Goal: Navigation & Orientation: Find specific page/section

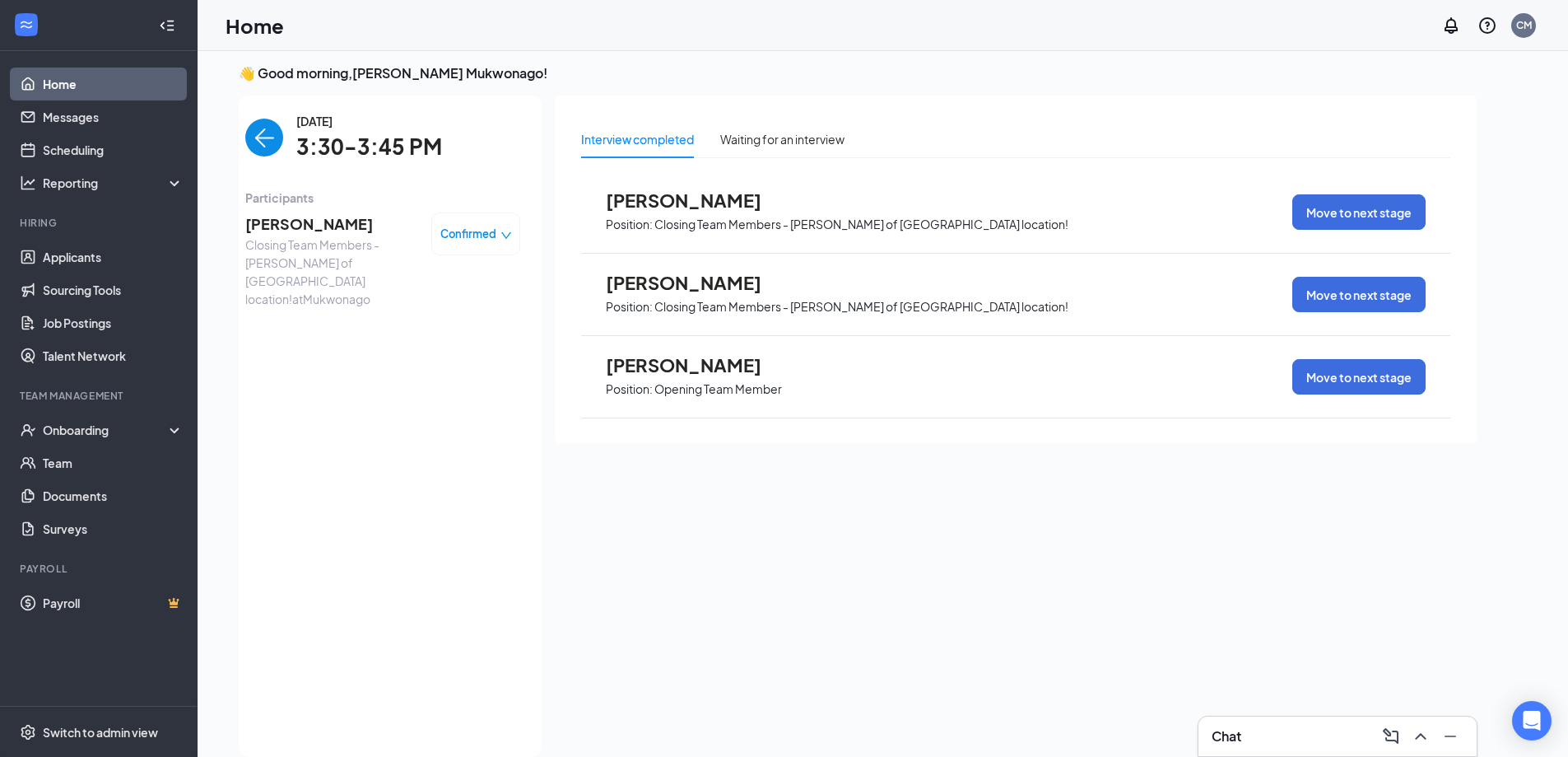
scroll to position [7, 0]
click at [90, 249] on link "Applicants" at bounding box center [113, 256] width 141 height 33
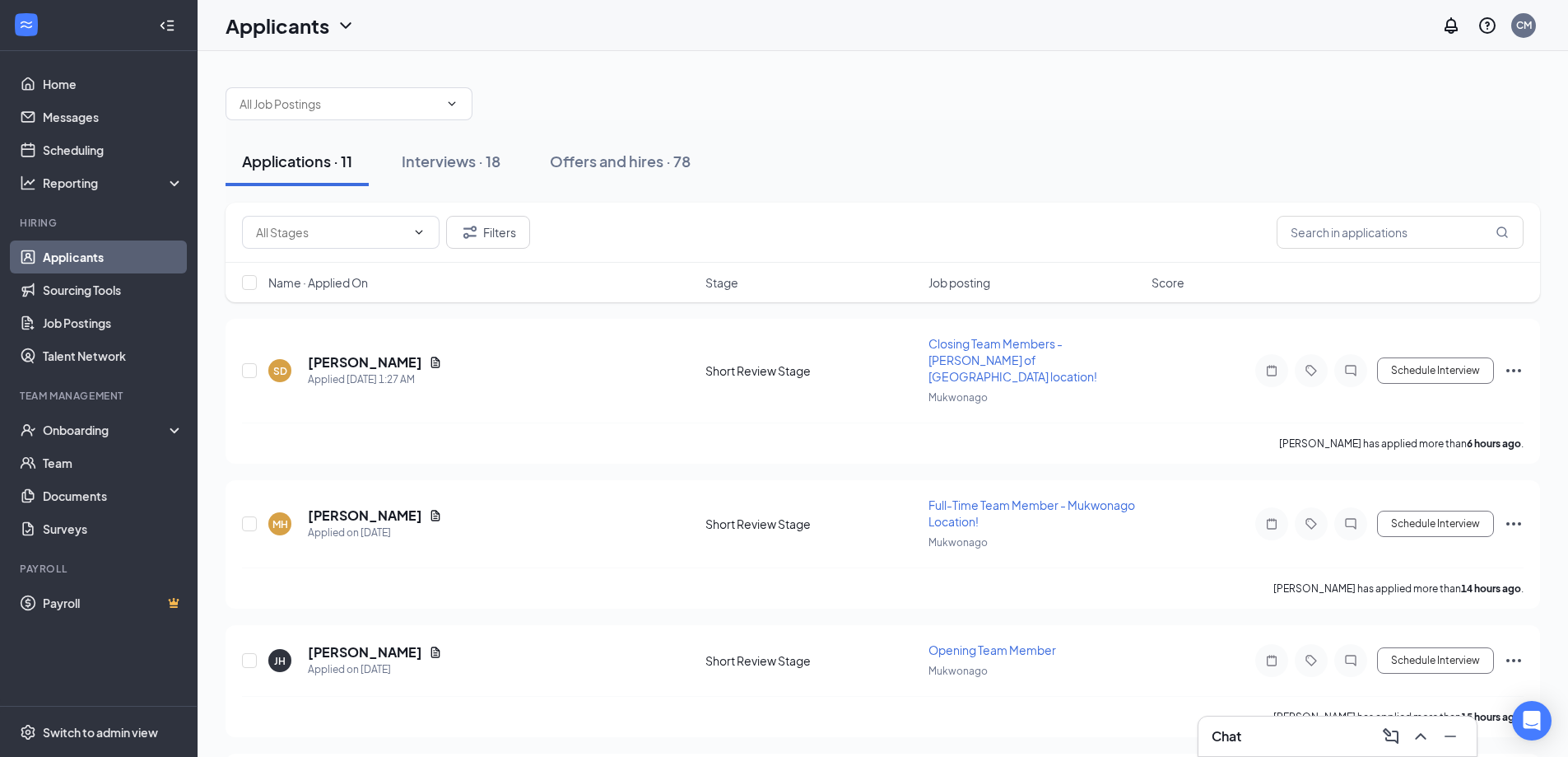
click at [1232, 724] on div "Chat" at bounding box center [1337, 736] width 252 height 26
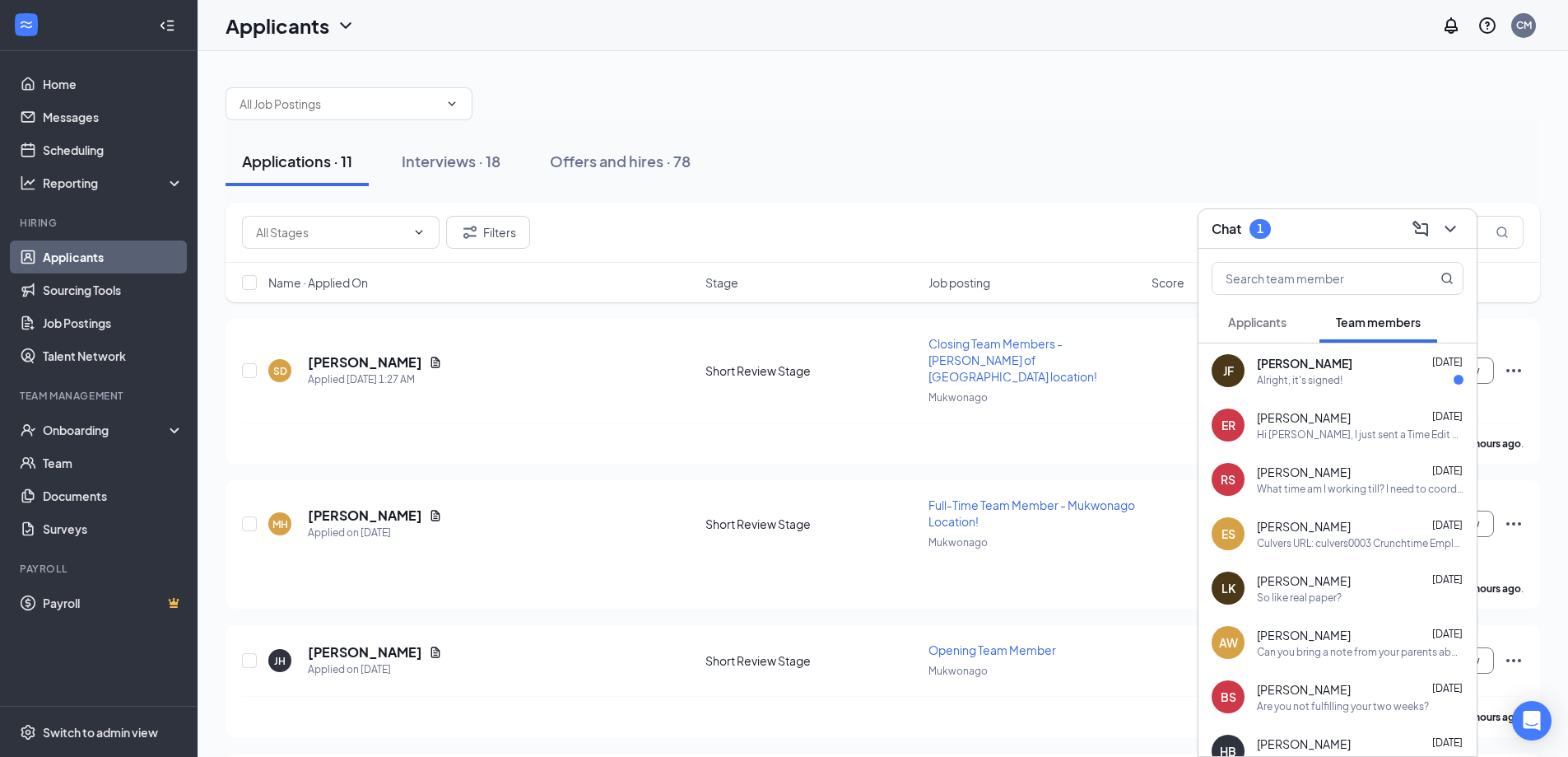
click at [1281, 369] on span "jeffrey fischer" at bounding box center [1304, 362] width 96 height 16
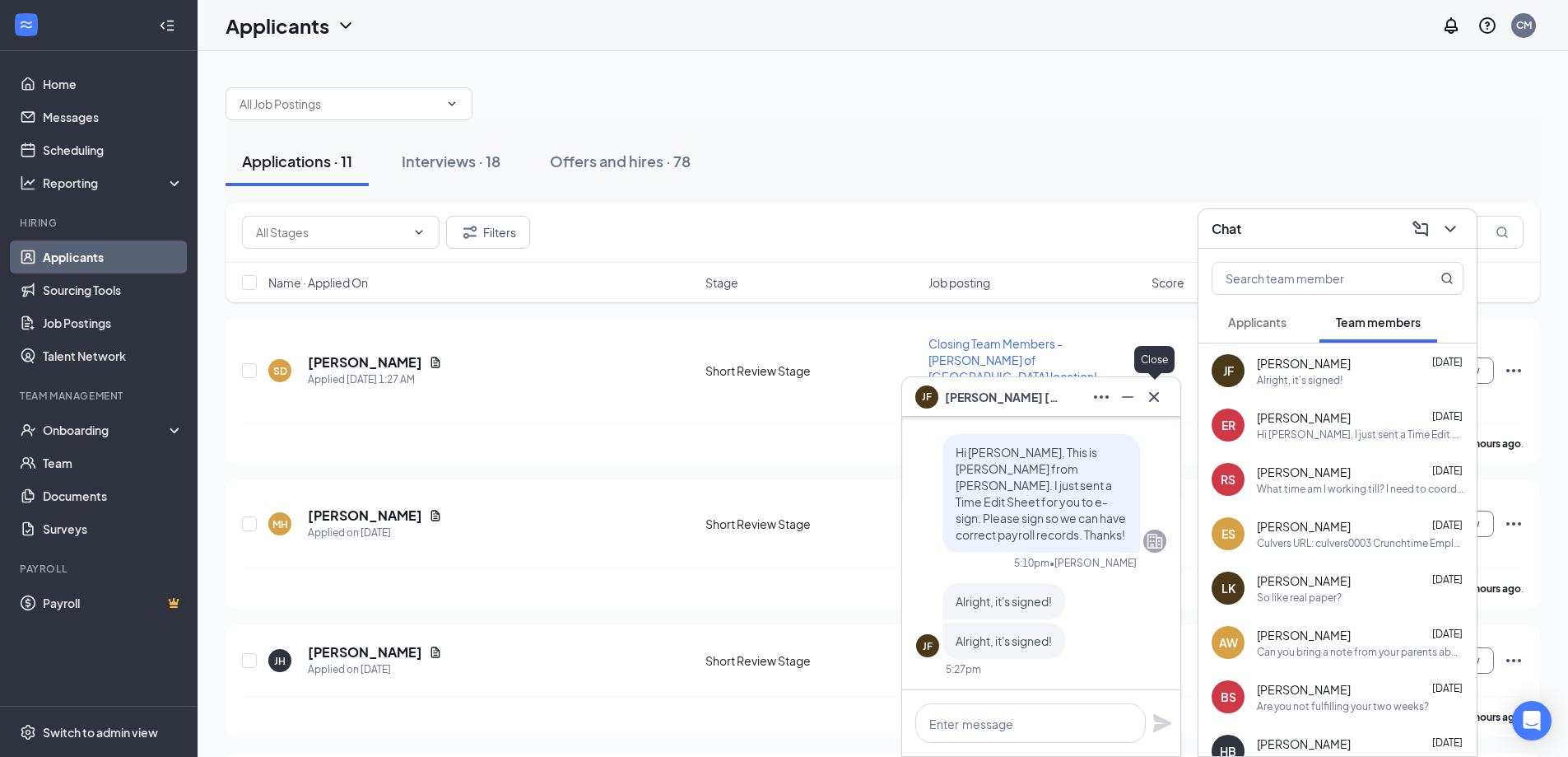
click at [1156, 404] on icon "Cross" at bounding box center [1154, 396] width 20 height 20
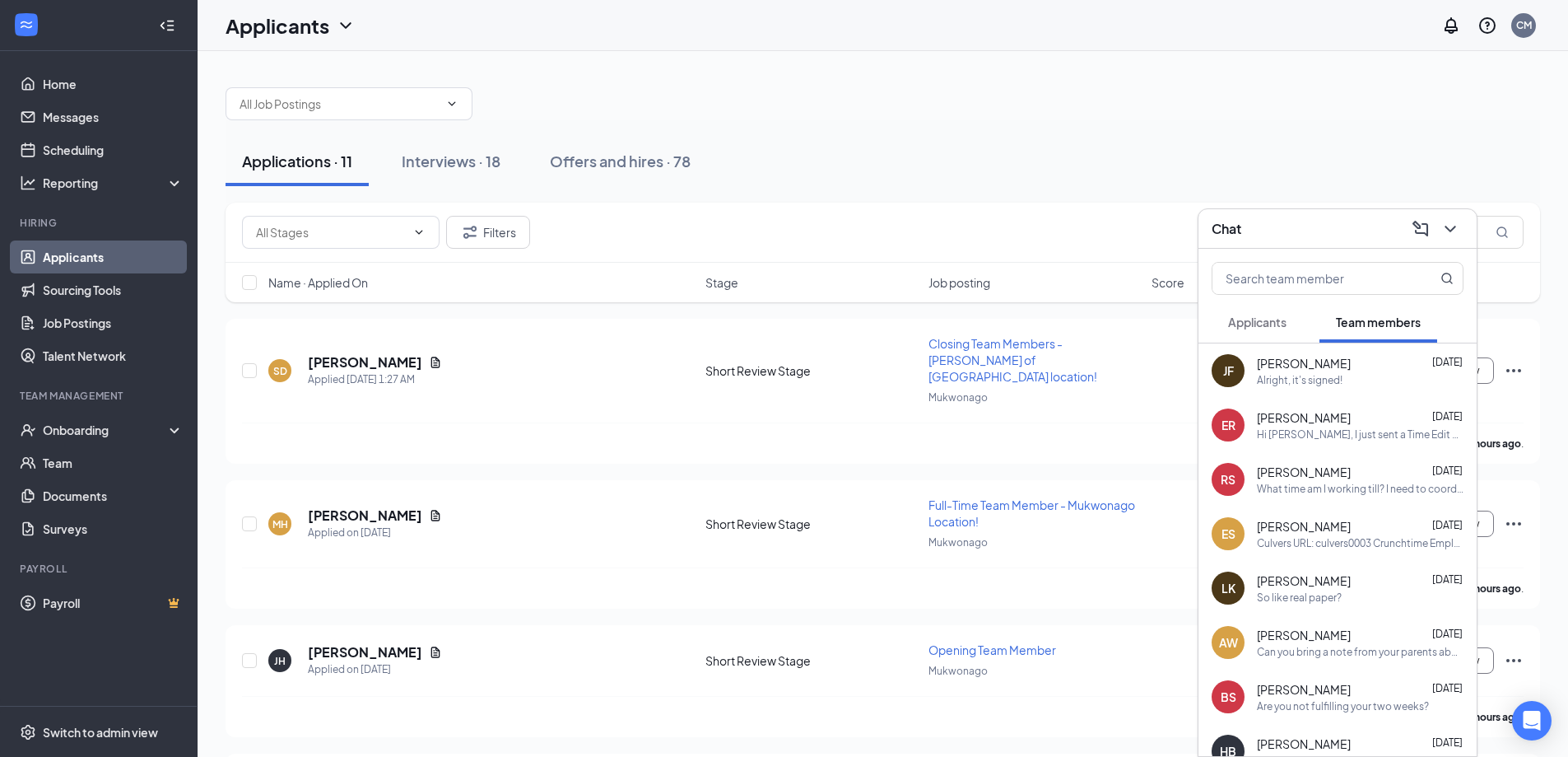
click at [1266, 321] on span "Applicants" at bounding box center [1257, 322] width 59 height 15
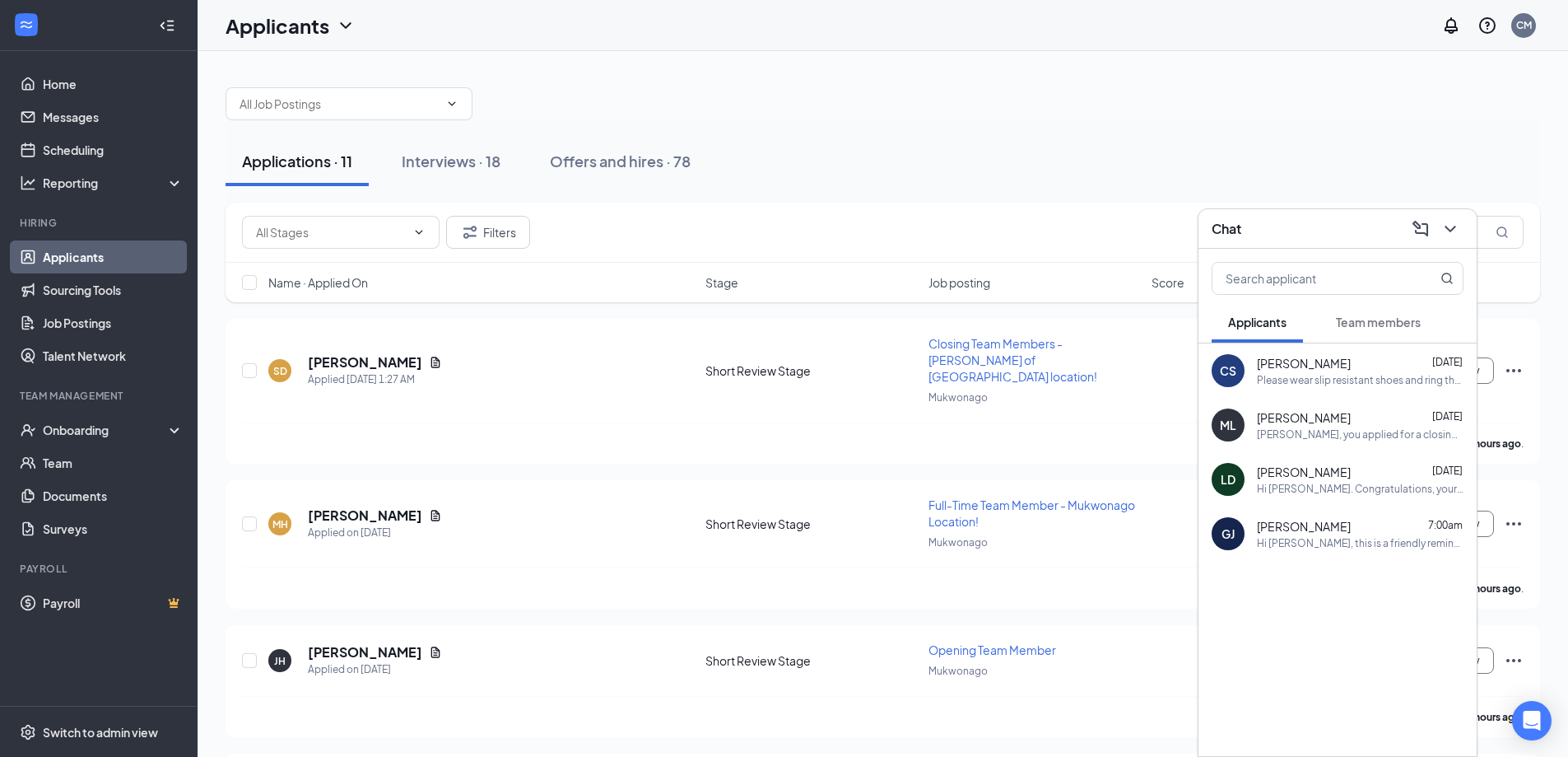
click at [1358, 441] on div "Michael, you applied for a closing team member position, but can only work unti…" at bounding box center [1360, 434] width 206 height 14
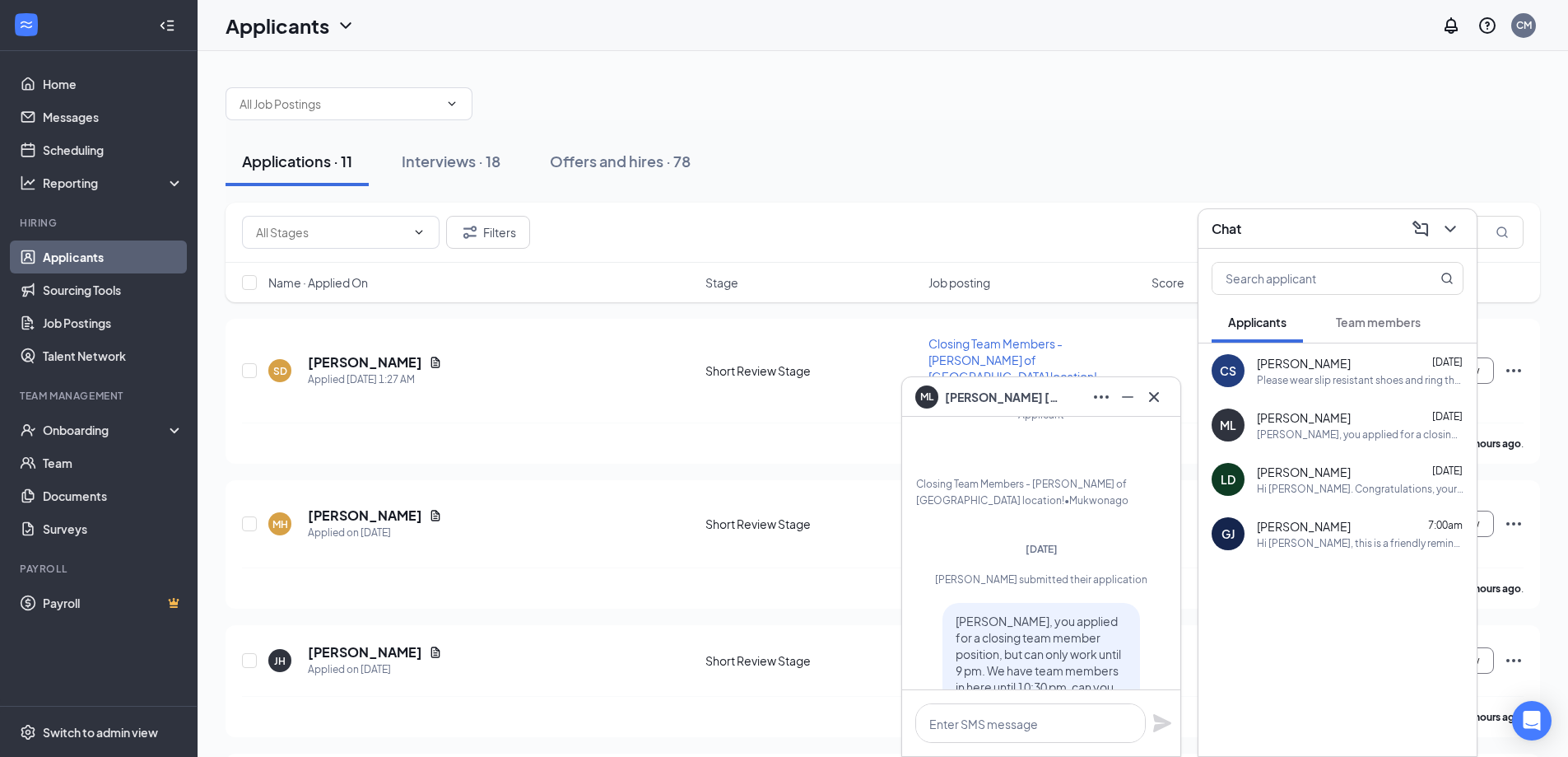
scroll to position [-168, 0]
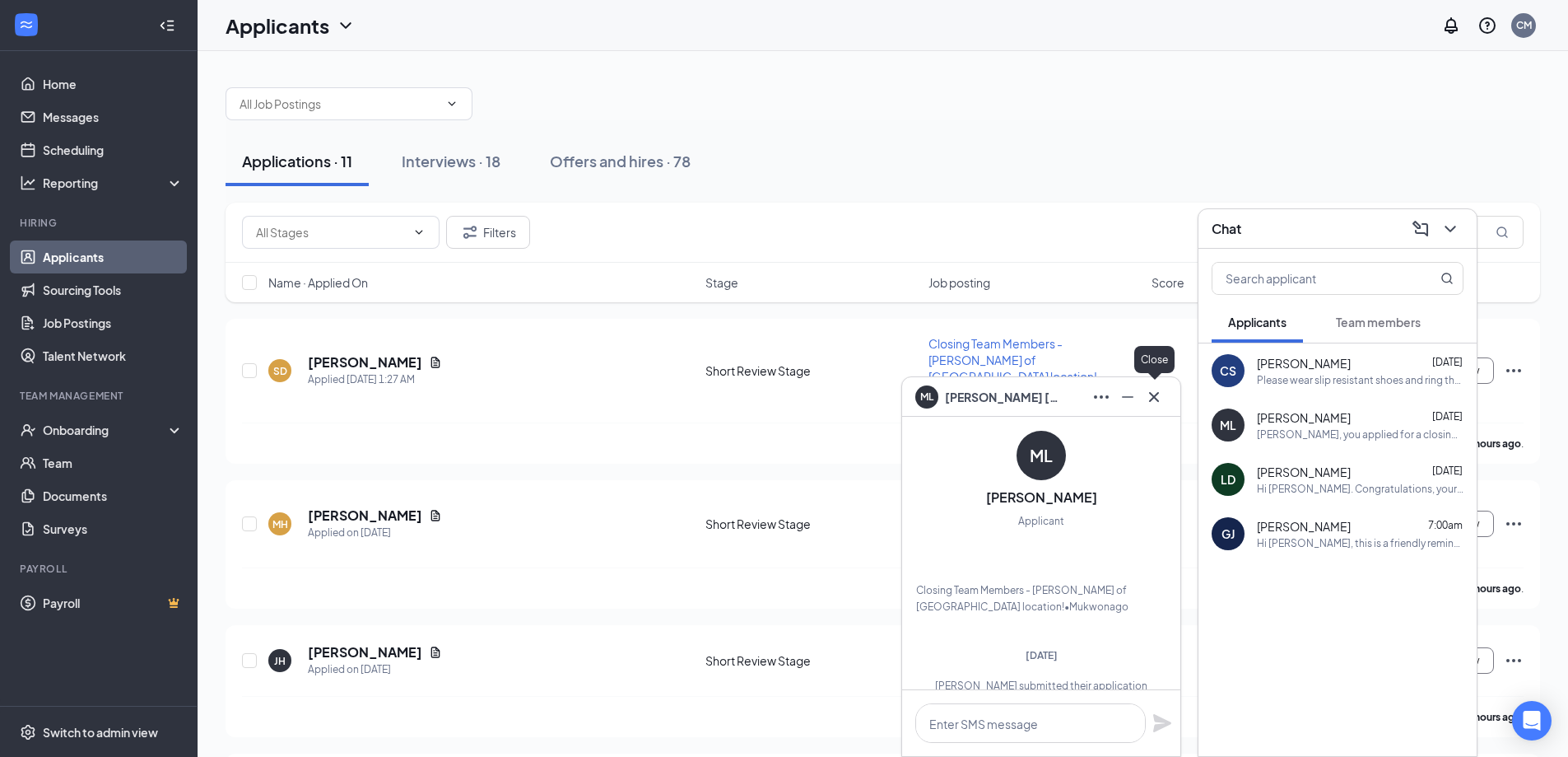
click at [1155, 400] on icon "Cross" at bounding box center [1154, 396] width 20 height 20
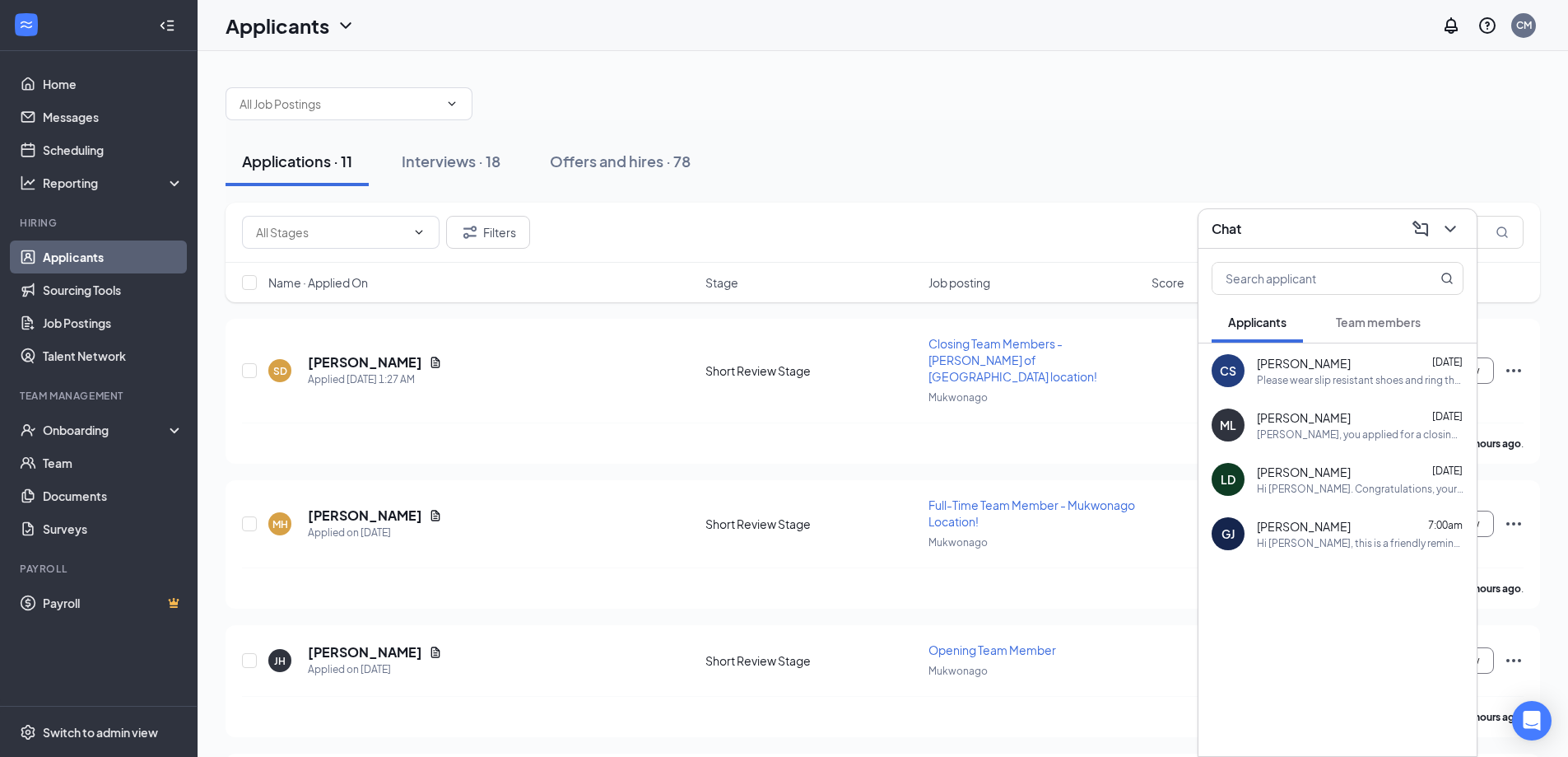
click at [1309, 232] on div "Chat" at bounding box center [1337, 228] width 252 height 26
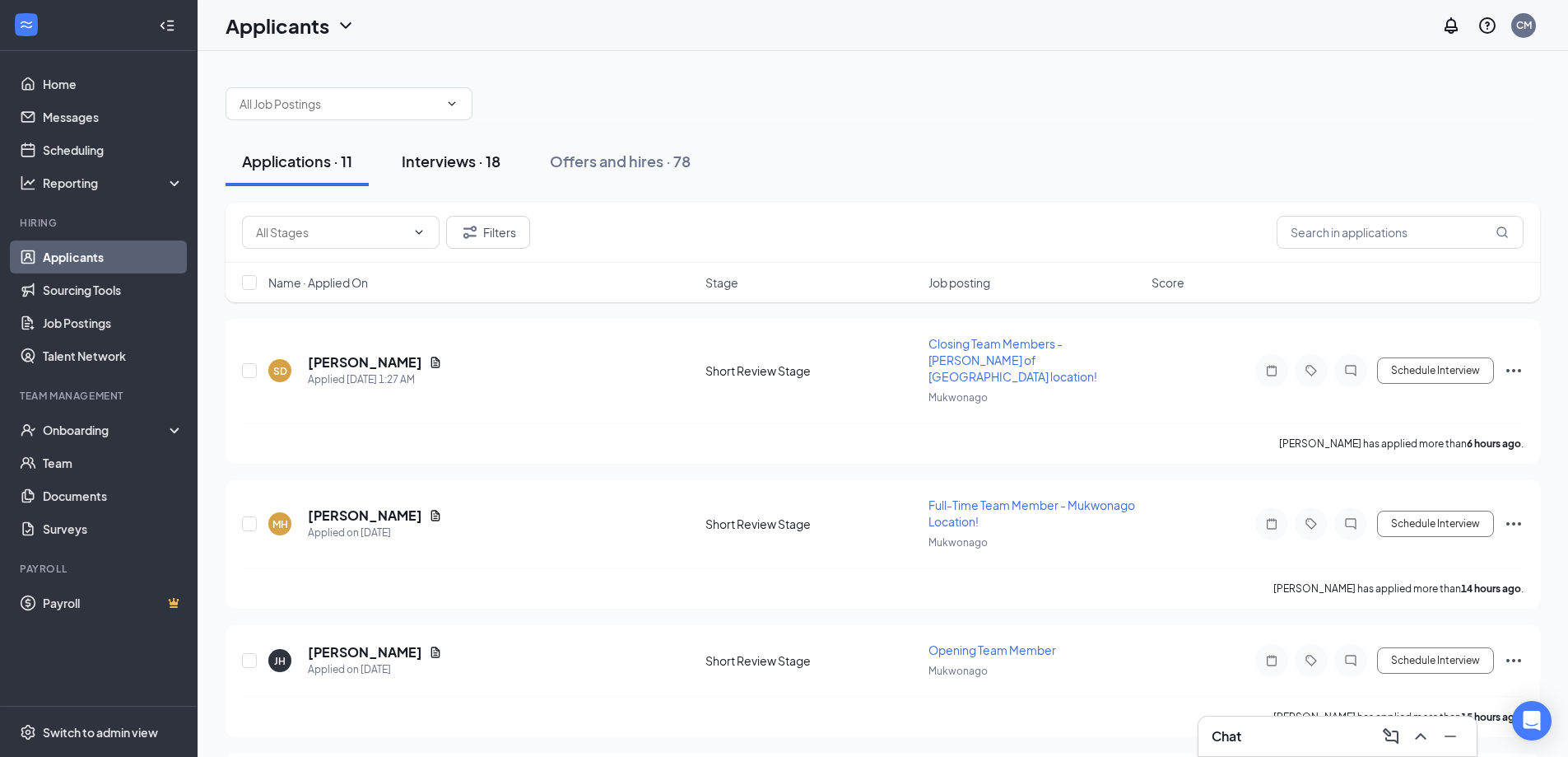
click at [482, 166] on div "Interviews · 18" at bounding box center [451, 161] width 98 height 21
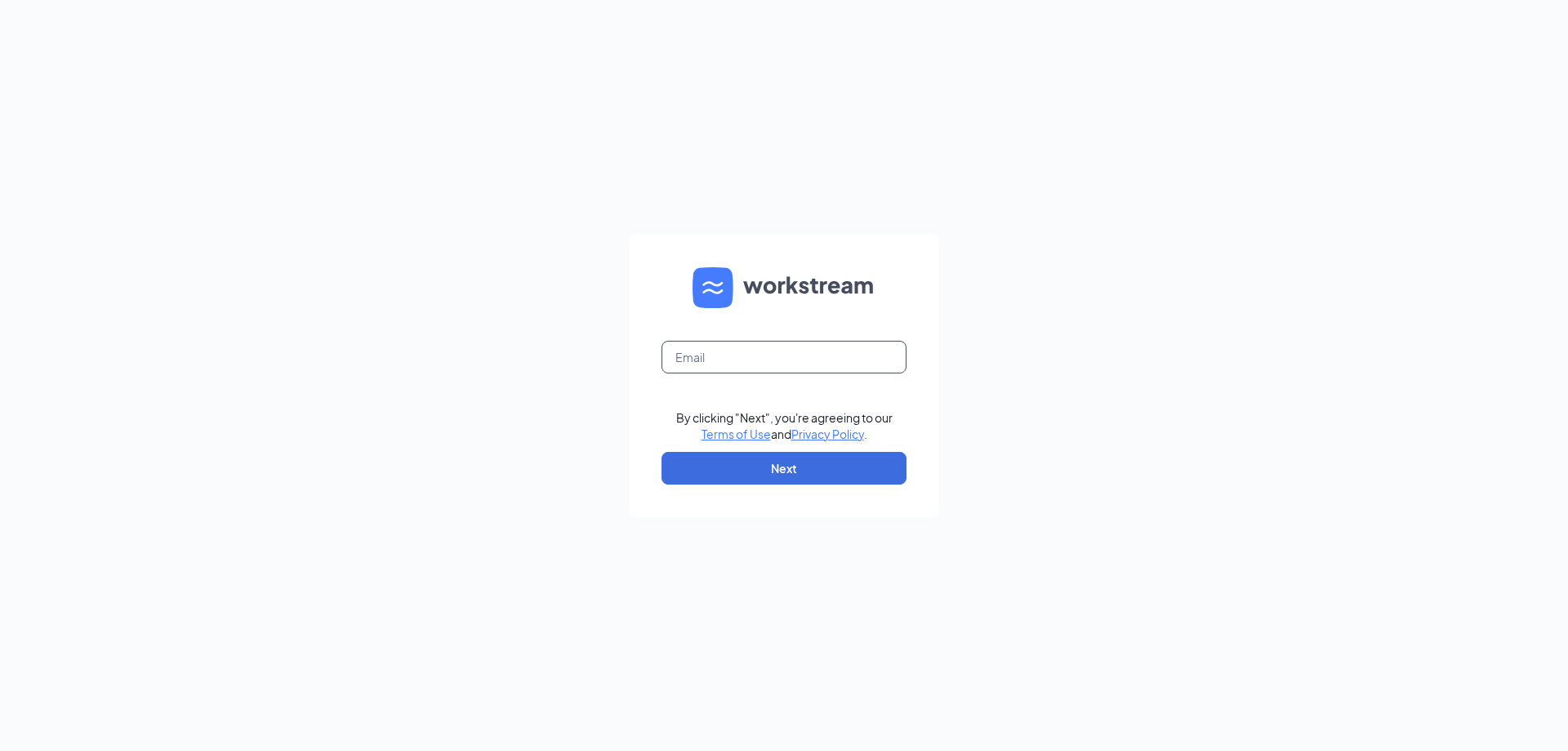
click at [754, 357] on input "text" at bounding box center [784, 357] width 245 height 33
type input "[EMAIL_ADDRESS][DOMAIN_NAME]"
click at [782, 463] on button "Next" at bounding box center [784, 467] width 245 height 33
